Goal: Entertainment & Leisure: Consume media (video, audio)

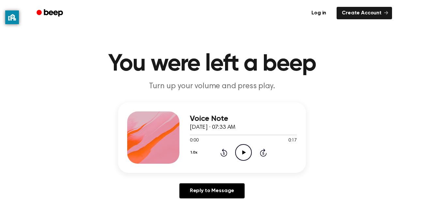
click at [241, 152] on icon "Play Audio" at bounding box center [243, 152] width 17 height 17
click at [240, 149] on icon "Play Audio" at bounding box center [243, 152] width 17 height 17
click at [246, 151] on icon "Play Audio" at bounding box center [243, 152] width 17 height 17
click at [243, 146] on icon "Play Audio" at bounding box center [243, 152] width 17 height 17
click at [243, 146] on icon "Pause Audio" at bounding box center [243, 152] width 17 height 17
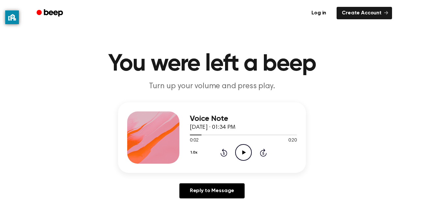
click at [243, 146] on icon "Play Audio" at bounding box center [243, 152] width 17 height 17
click at [247, 152] on icon "Play Audio" at bounding box center [243, 152] width 17 height 17
click at [245, 154] on icon "Play Audio" at bounding box center [243, 152] width 17 height 17
click at [245, 148] on icon "Play Audio" at bounding box center [243, 152] width 17 height 17
click at [243, 152] on icon "Pause Audio" at bounding box center [243, 152] width 17 height 17
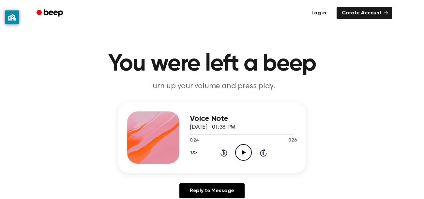
click at [243, 152] on icon at bounding box center [244, 152] width 4 height 4
click at [243, 152] on icon "Pause Audio" at bounding box center [243, 152] width 17 height 17
click at [243, 152] on icon at bounding box center [244, 152] width 4 height 4
click at [243, 152] on icon "Pause Audio" at bounding box center [243, 152] width 17 height 17
click at [243, 152] on icon at bounding box center [244, 152] width 4 height 4
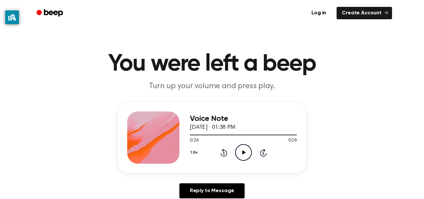
click at [243, 152] on icon at bounding box center [244, 152] width 4 height 4
click at [243, 149] on icon "Play Audio" at bounding box center [243, 152] width 17 height 17
click at [243, 152] on icon at bounding box center [244, 152] width 4 height 4
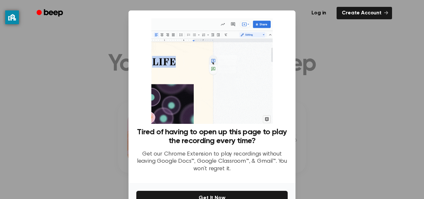
click at [287, 21] on div "Log in Create Account" at bounding box center [212, 13] width 360 height 26
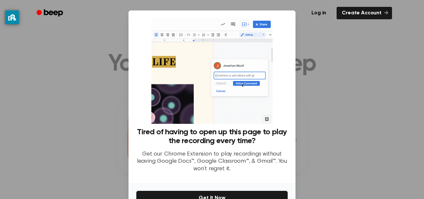
scroll to position [39, 0]
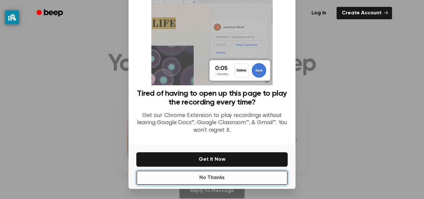
click at [244, 174] on button "No Thanks" at bounding box center [211, 177] width 151 height 14
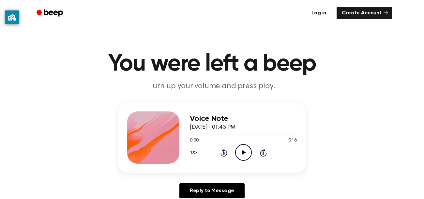
click at [246, 153] on icon "Play Audio" at bounding box center [243, 152] width 17 height 17
